Goal: Download file/media

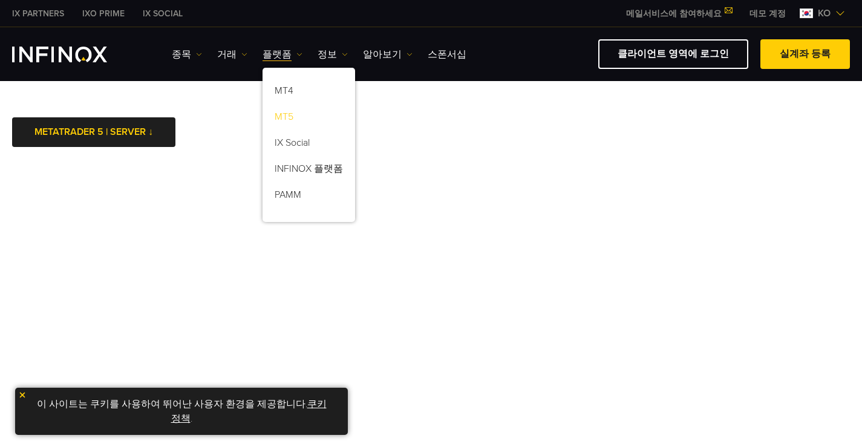
click at [291, 115] on link "MT5" at bounding box center [308, 119] width 93 height 26
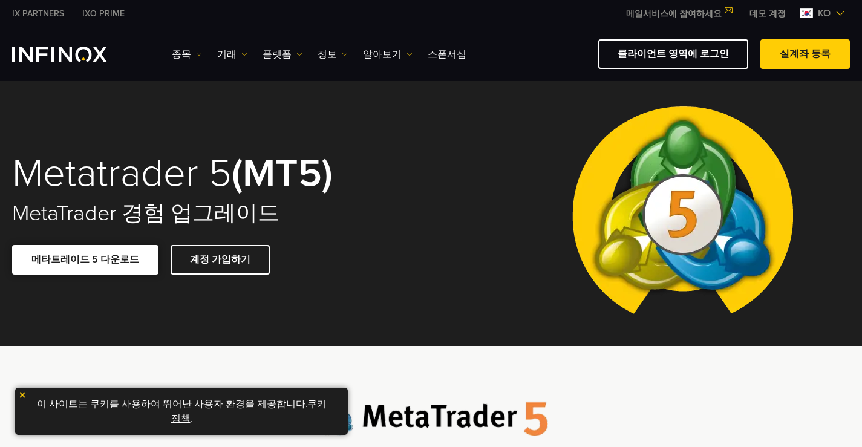
click at [102, 268] on link "메타트레이드 5 다운로드" at bounding box center [85, 260] width 146 height 30
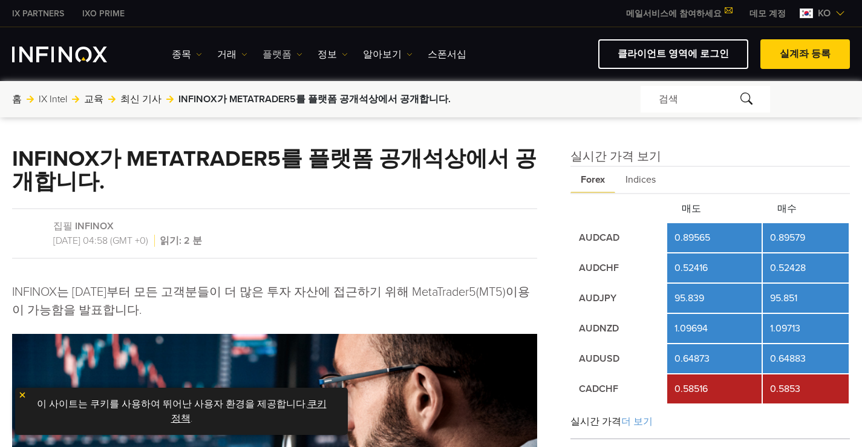
click at [276, 53] on link "플랫폼" at bounding box center [282, 54] width 40 height 15
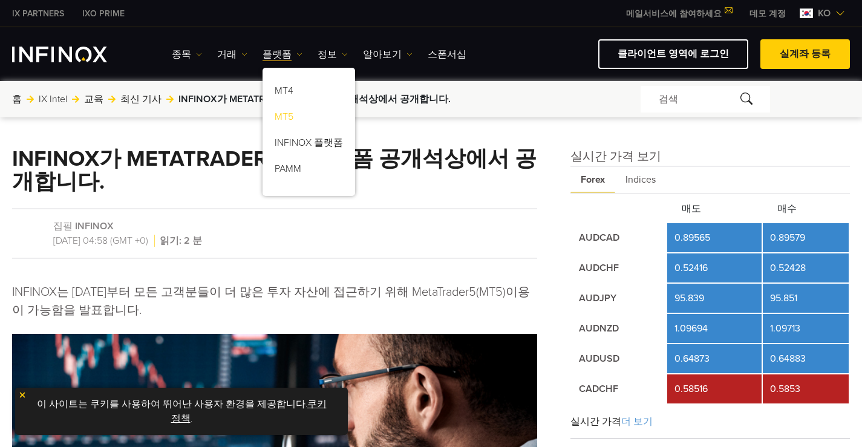
click at [290, 114] on link "MT5" at bounding box center [308, 119] width 93 height 26
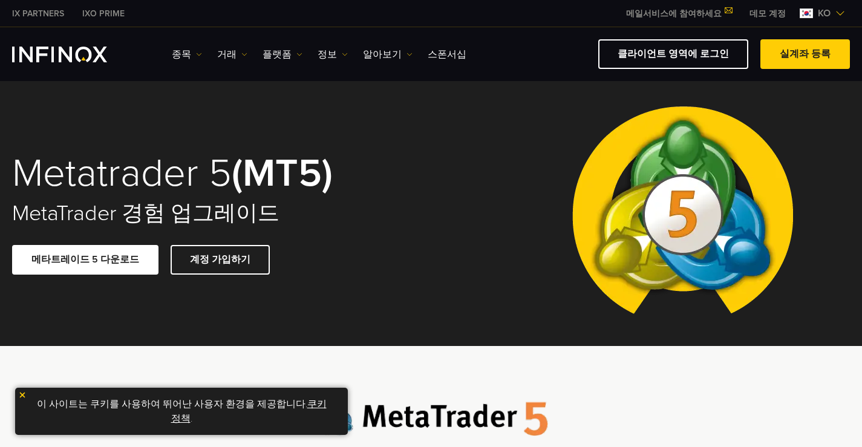
click at [498, 169] on div "Metatrader 5 (MT5) MetaTrader 경험 업그레이드 메타트레이드 5 다운로드 계정 가입하기" at bounding box center [431, 213] width 862 height 265
click at [100, 256] on link "메타트레이드 5 다운로드" at bounding box center [85, 260] width 146 height 30
click at [117, 259] on link "메타트레이드 5 다운로드" at bounding box center [85, 260] width 146 height 30
click at [83, 258] on link "메타트레이드 5 다운로드" at bounding box center [85, 260] width 146 height 30
